Goal: Task Accomplishment & Management: Manage account settings

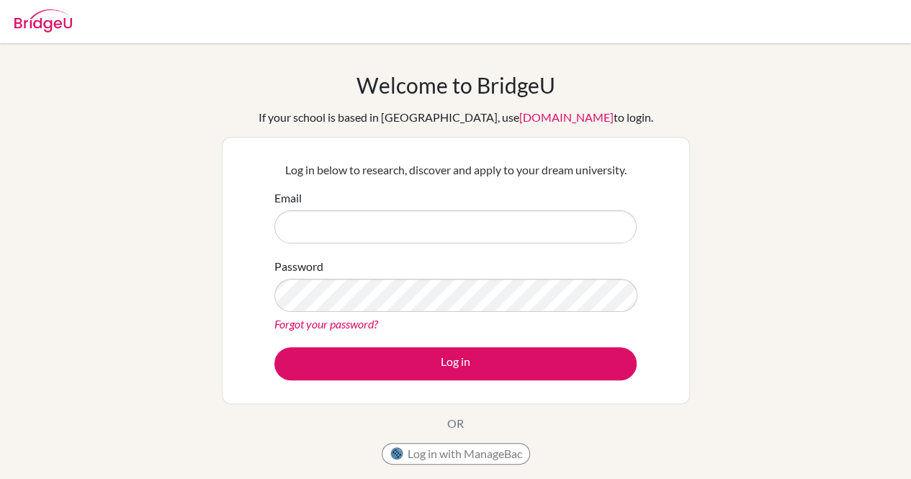
click at [61, 22] on img at bounding box center [43, 20] width 58 height 23
type input "[EMAIL_ADDRESS][DOMAIN_NAME]"
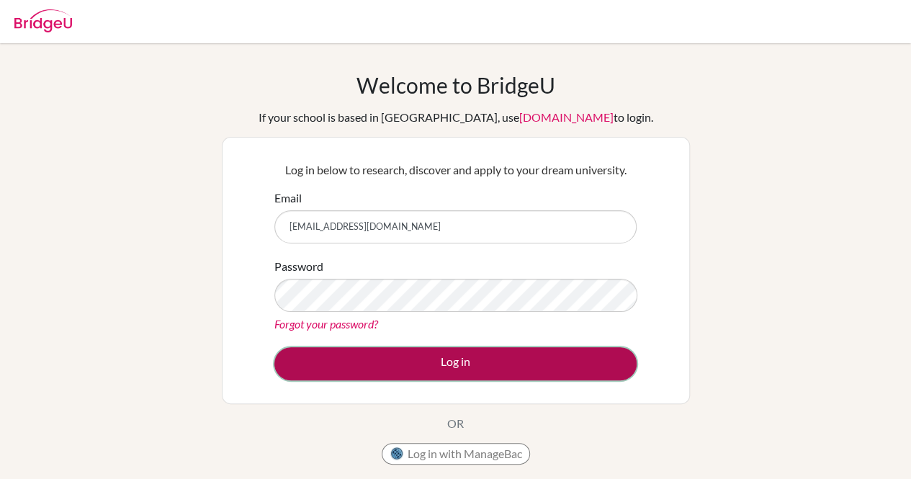
click at [363, 352] on button "Log in" at bounding box center [455, 363] width 362 height 33
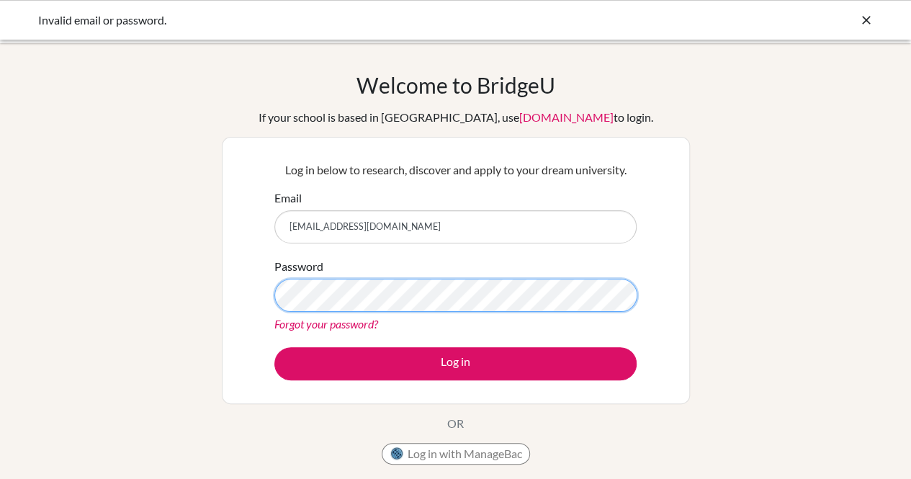
click at [274, 347] on button "Log in" at bounding box center [455, 363] width 362 height 33
